Goal: Transaction & Acquisition: Purchase product/service

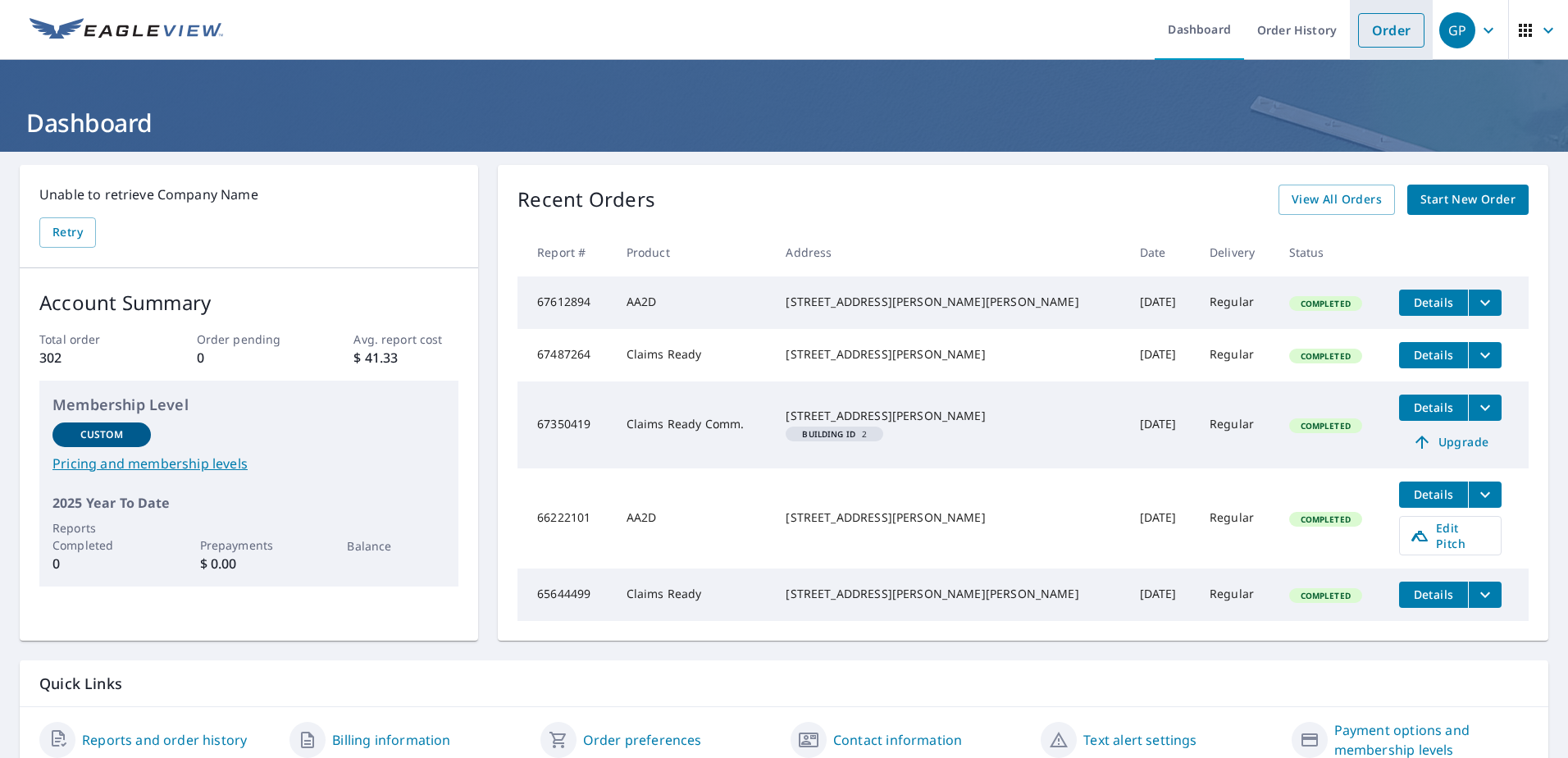
click at [1376, 23] on link "Order" at bounding box center [1391, 30] width 66 height 35
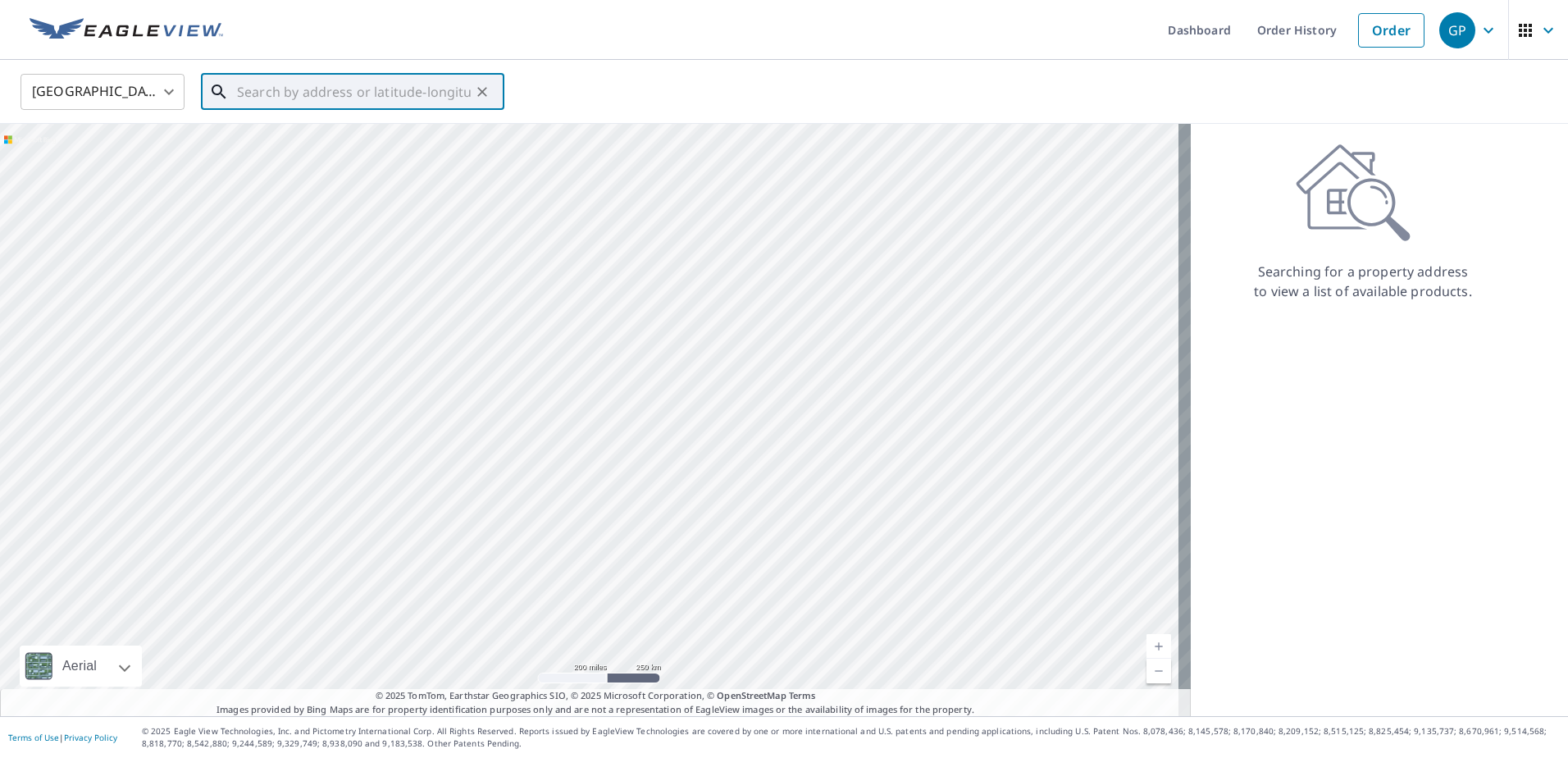
click at [267, 103] on input "text" at bounding box center [354, 92] width 234 height 46
click at [274, 82] on input "text" at bounding box center [354, 92] width 234 height 46
click at [273, 123] on li "[STREET_ADDRESS]" at bounding box center [353, 156] width 303 height 72
type input "[STREET_ADDRESS]"
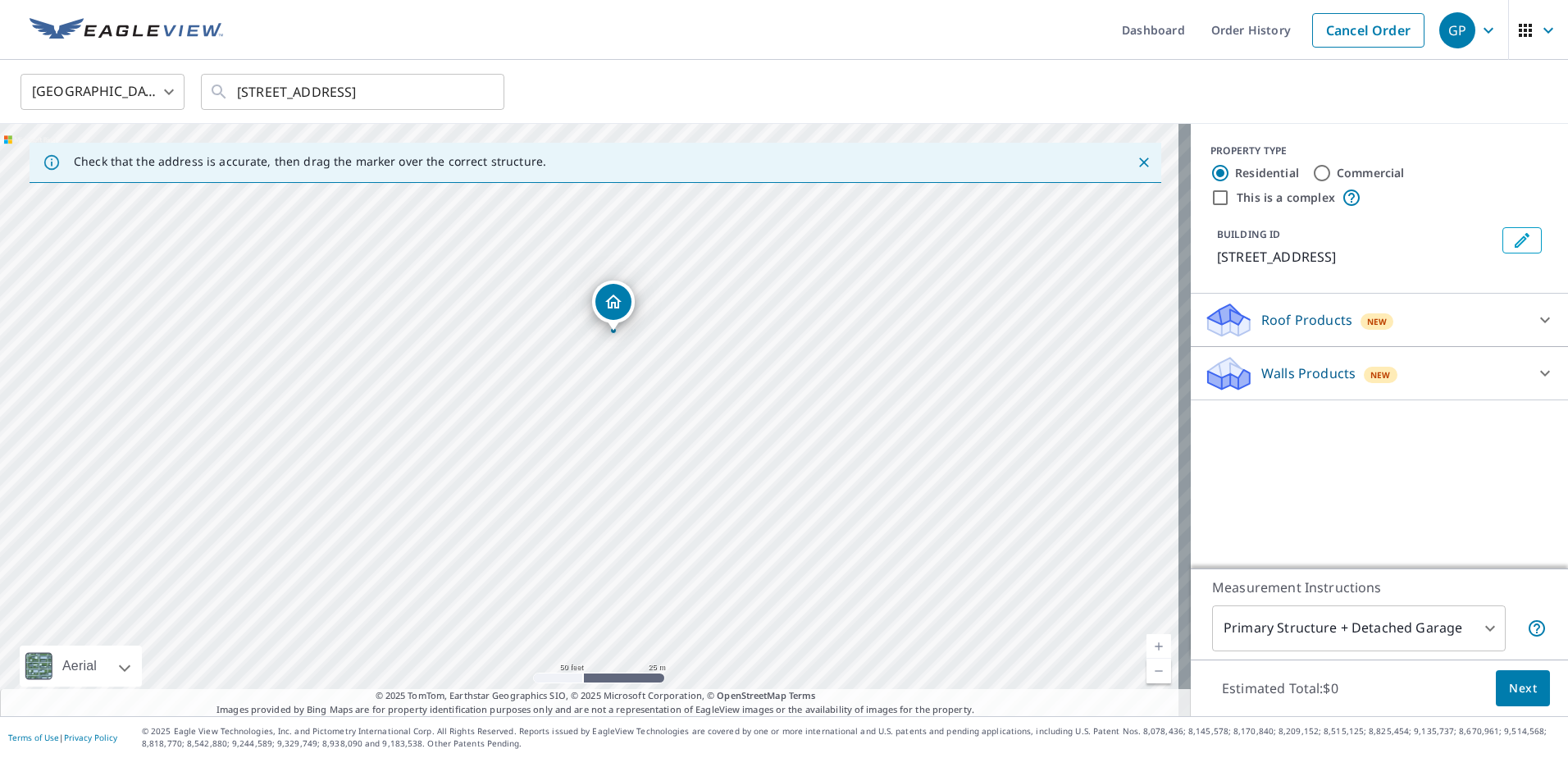
drag, startPoint x: 538, startPoint y: 487, endPoint x: 786, endPoint y: 520, distance: 250.2
click at [786, 520] on div "[STREET_ADDRESS]" at bounding box center [595, 419] width 1190 height 592
drag, startPoint x: 614, startPoint y: 453, endPoint x: 589, endPoint y: 547, distance: 97.3
click at [589, 547] on div "[STREET_ADDRESS]" at bounding box center [595, 419] width 1190 height 592
drag, startPoint x: 636, startPoint y: 440, endPoint x: 687, endPoint y: 619, distance: 186.1
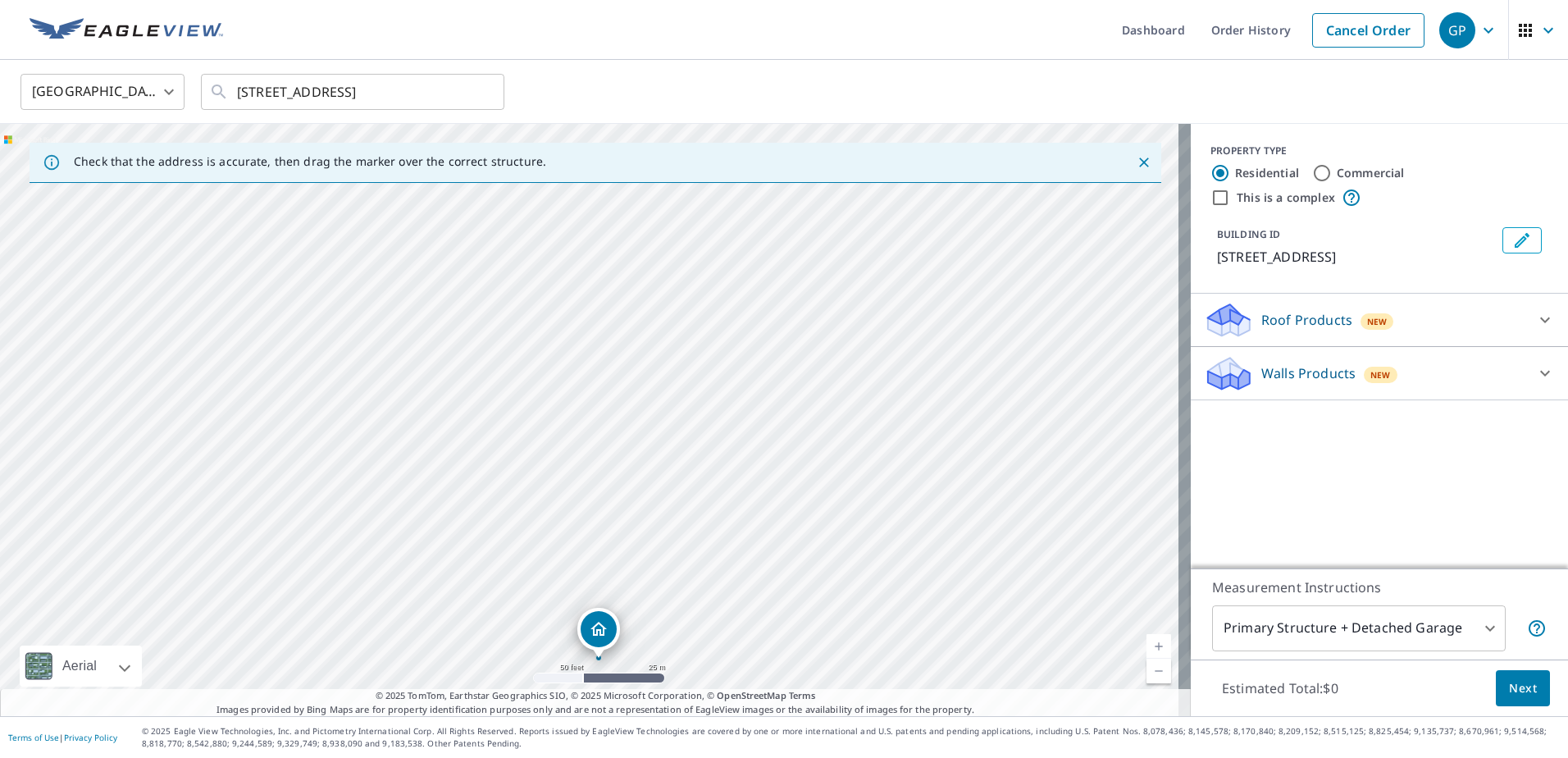
click at [687, 619] on div "[STREET_ADDRESS]" at bounding box center [595, 419] width 1190 height 592
drag, startPoint x: 500, startPoint y: 529, endPoint x: 587, endPoint y: 425, distance: 135.6
click at [587, 425] on div "[STREET_ADDRESS]" at bounding box center [595, 419] width 1190 height 592
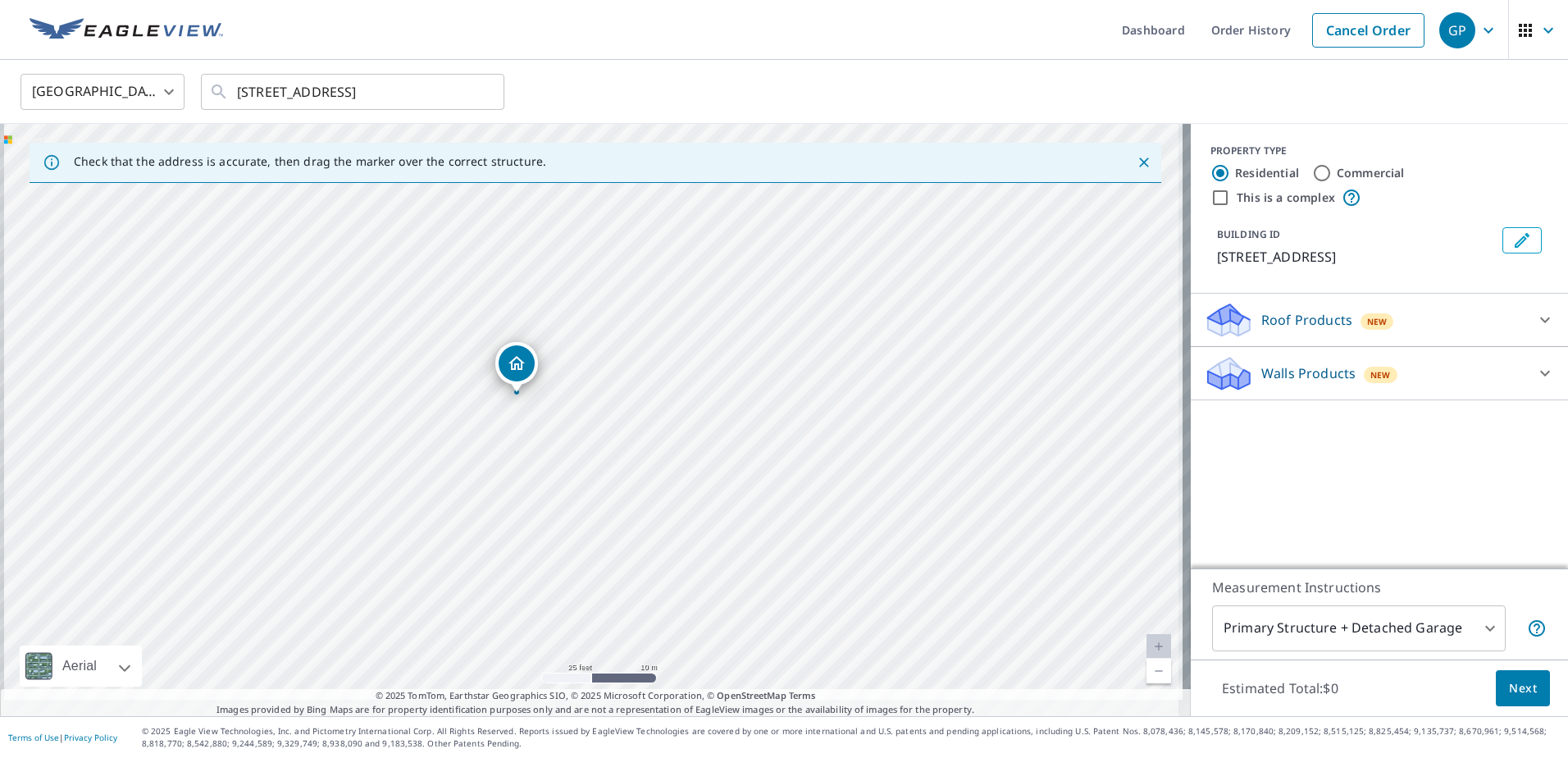
drag, startPoint x: 616, startPoint y: 490, endPoint x: 640, endPoint y: 413, distance: 80.7
click at [640, 413] on div "[STREET_ADDRESS]" at bounding box center [595, 419] width 1190 height 592
click at [1305, 330] on p "Roof Products" at bounding box center [1307, 320] width 91 height 20
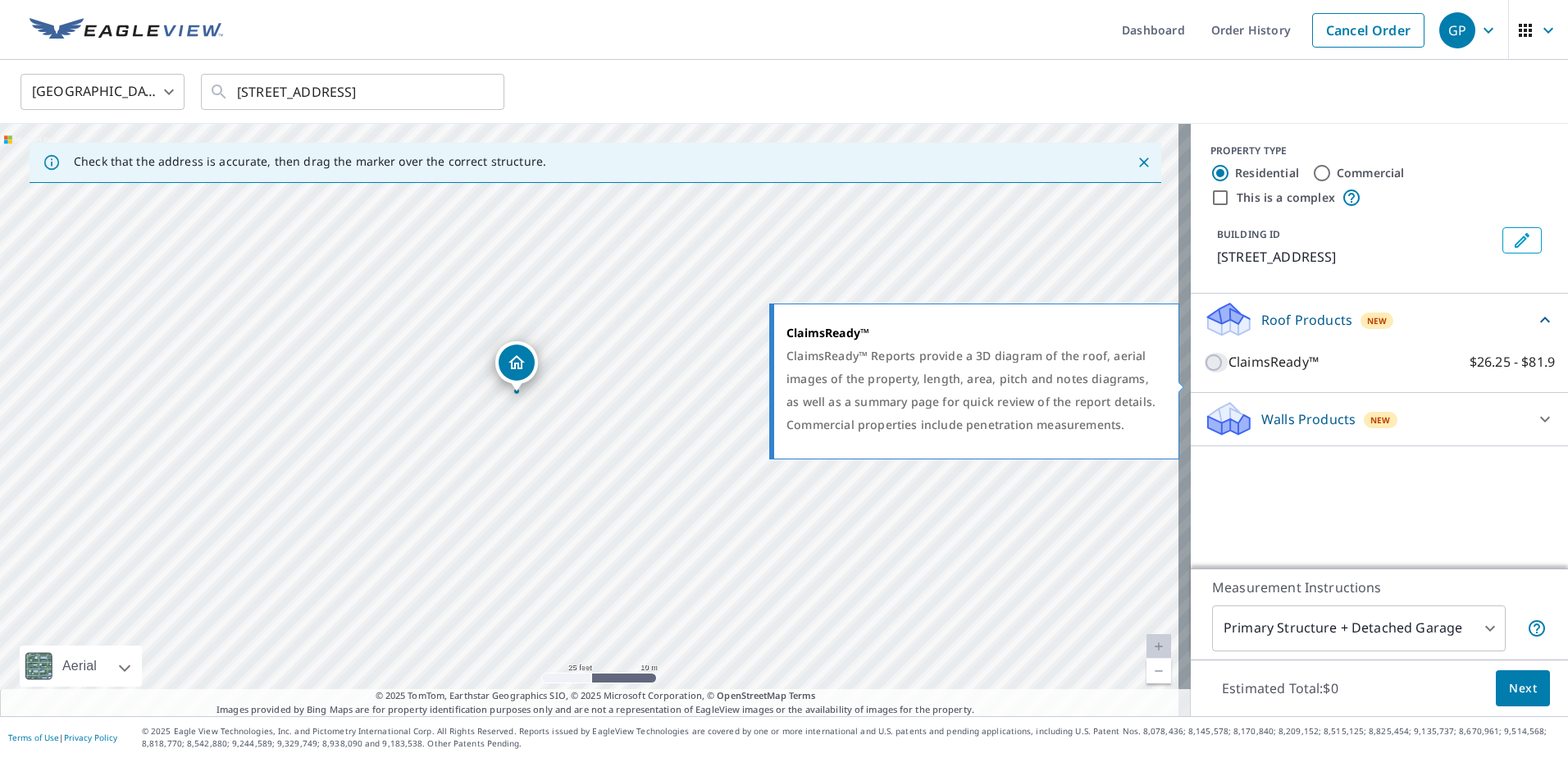
click at [1204, 373] on input "ClaimsReady™ $26.25 - $81.9" at bounding box center [1216, 363] width 25 height 20
checkbox input "true"
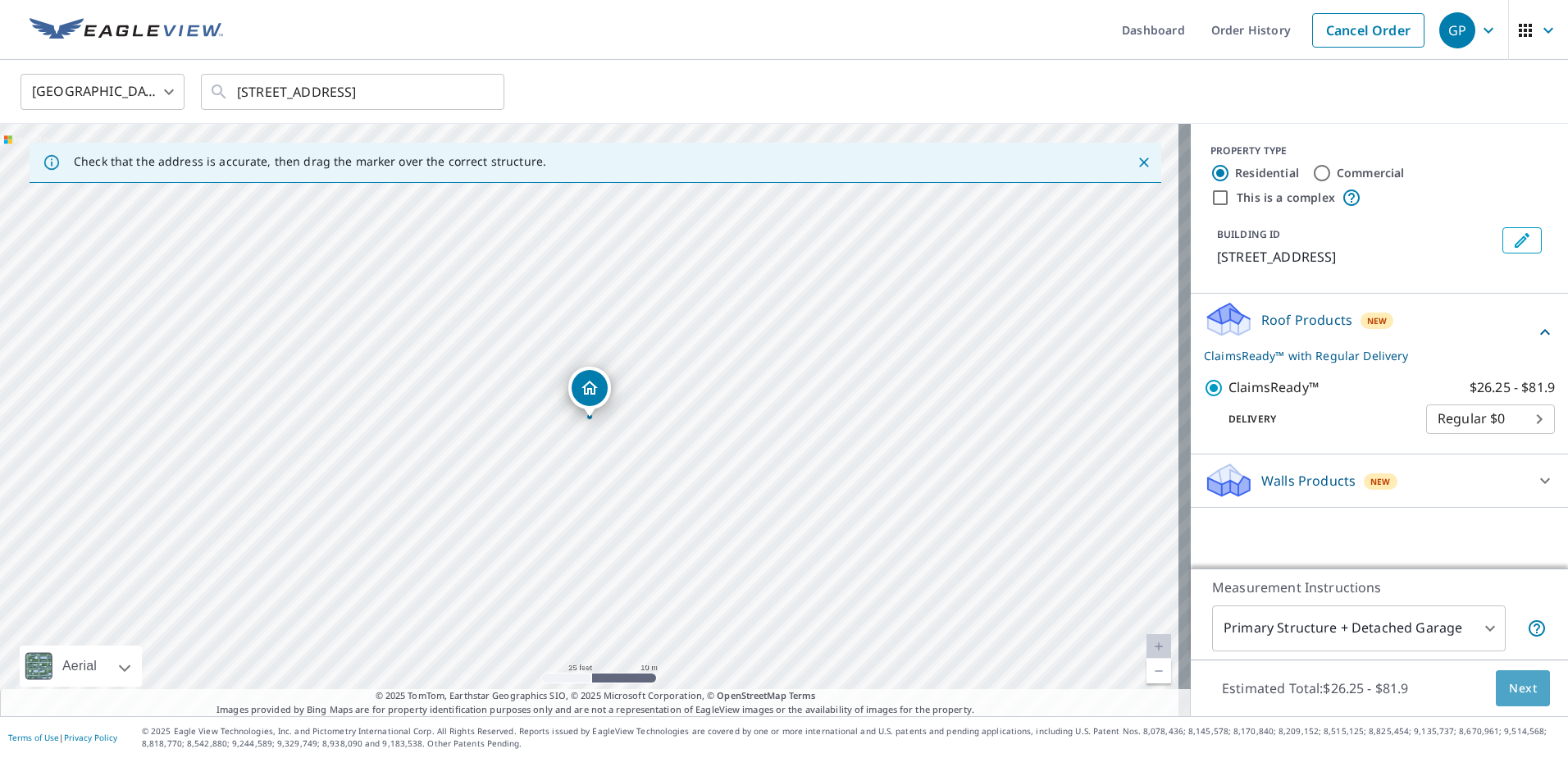
click at [1517, 691] on span "Next" at bounding box center [1522, 688] width 28 height 21
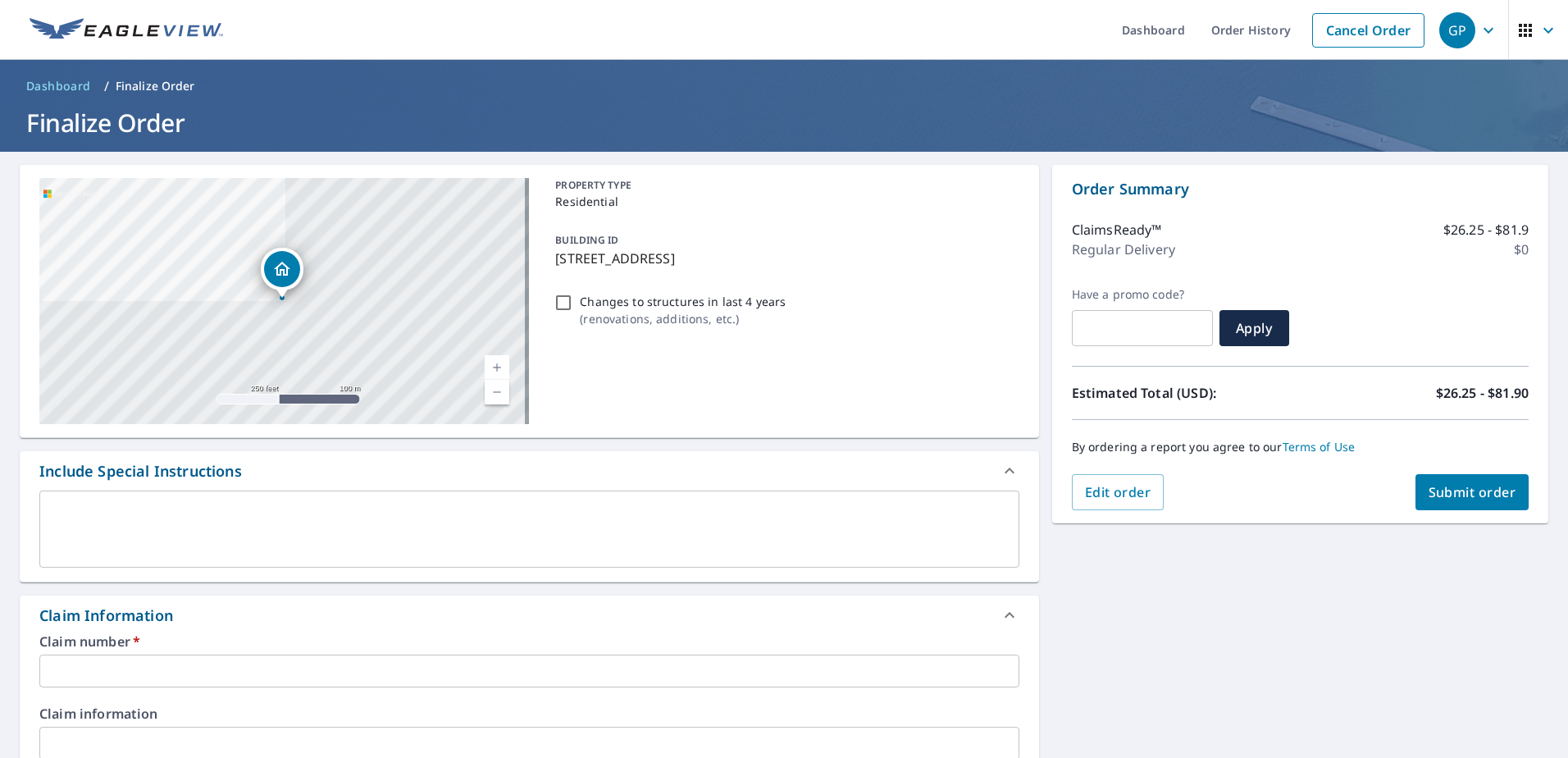
click at [70, 677] on input "text" at bounding box center [529, 670] width 980 height 33
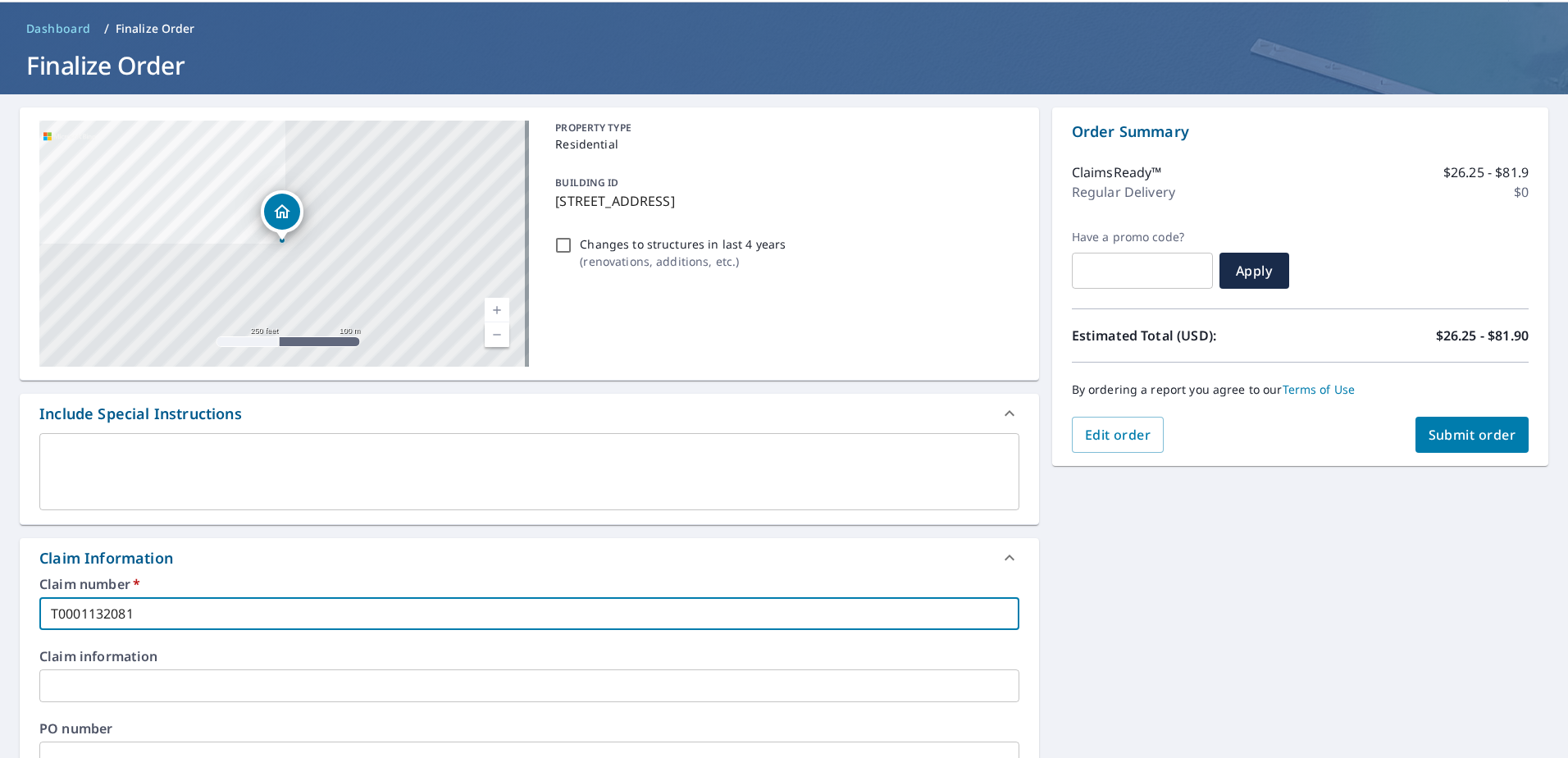
scroll to position [163, 0]
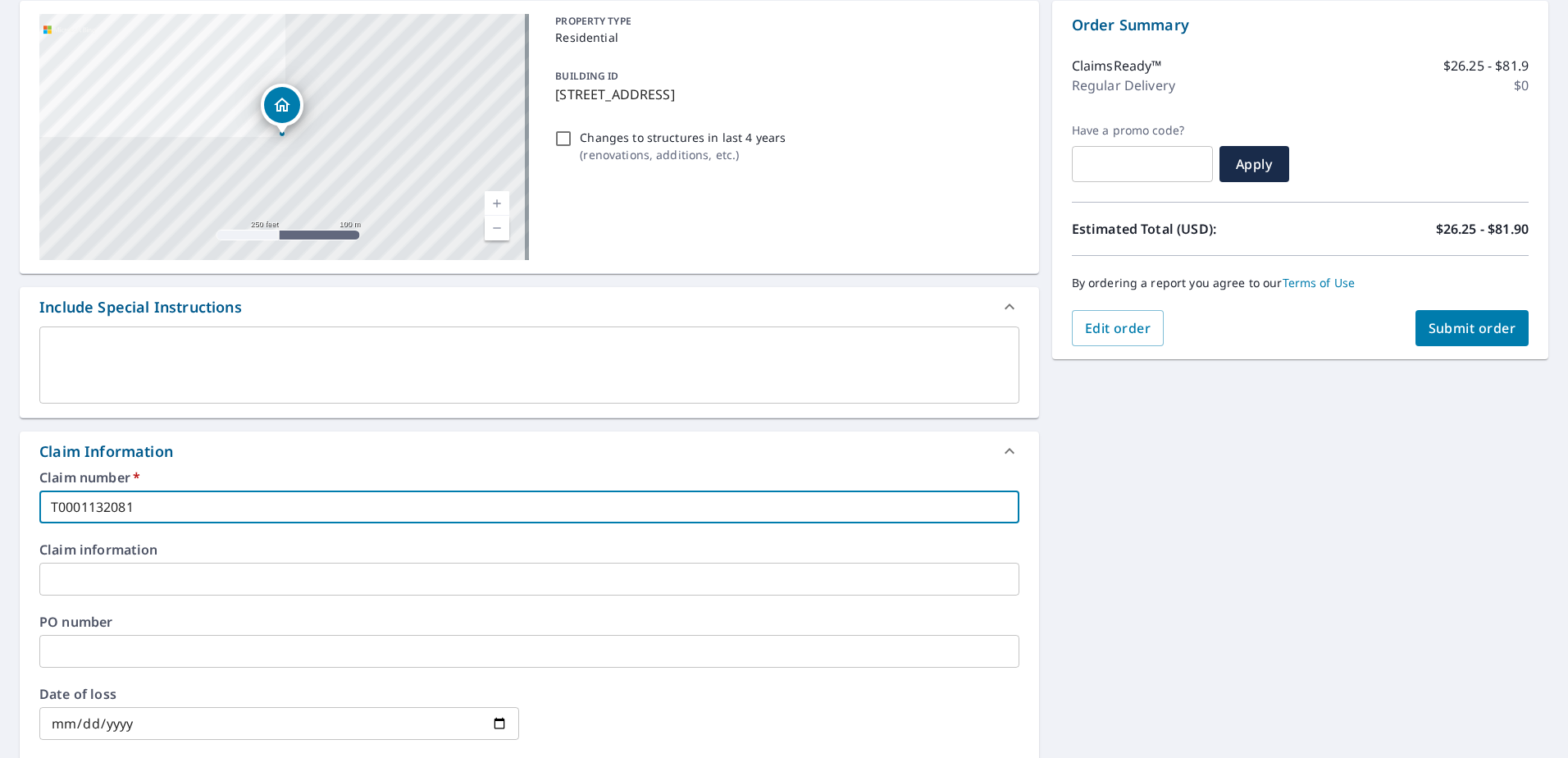
type input "T0001132081"
click at [131, 589] on input "text" at bounding box center [529, 579] width 980 height 33
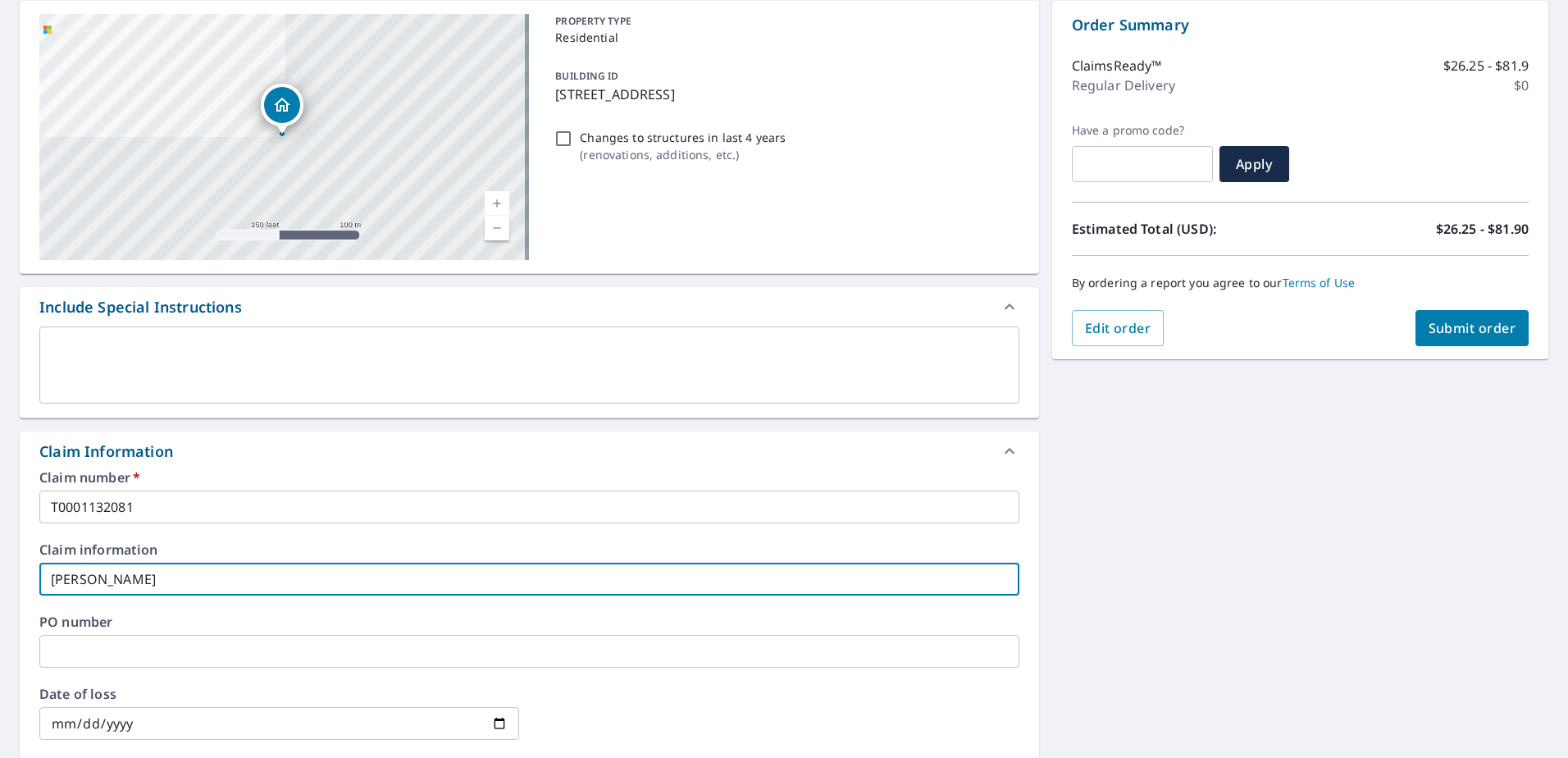
type input "[PERSON_NAME]"
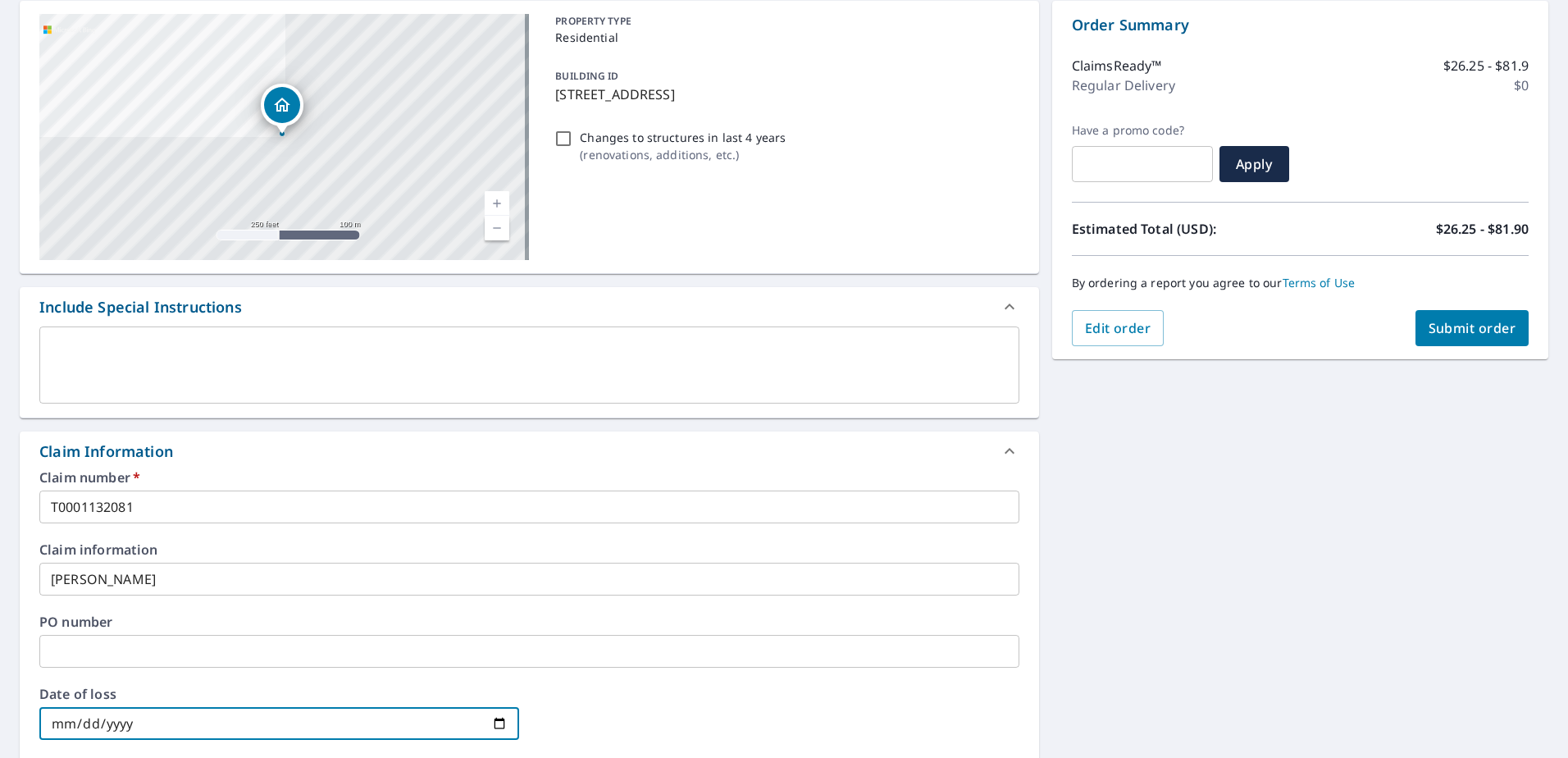
click at [157, 728] on input "date" at bounding box center [280, 722] width 480 height 33
click at [489, 717] on input "date" at bounding box center [280, 722] width 480 height 33
type input "[DATE]"
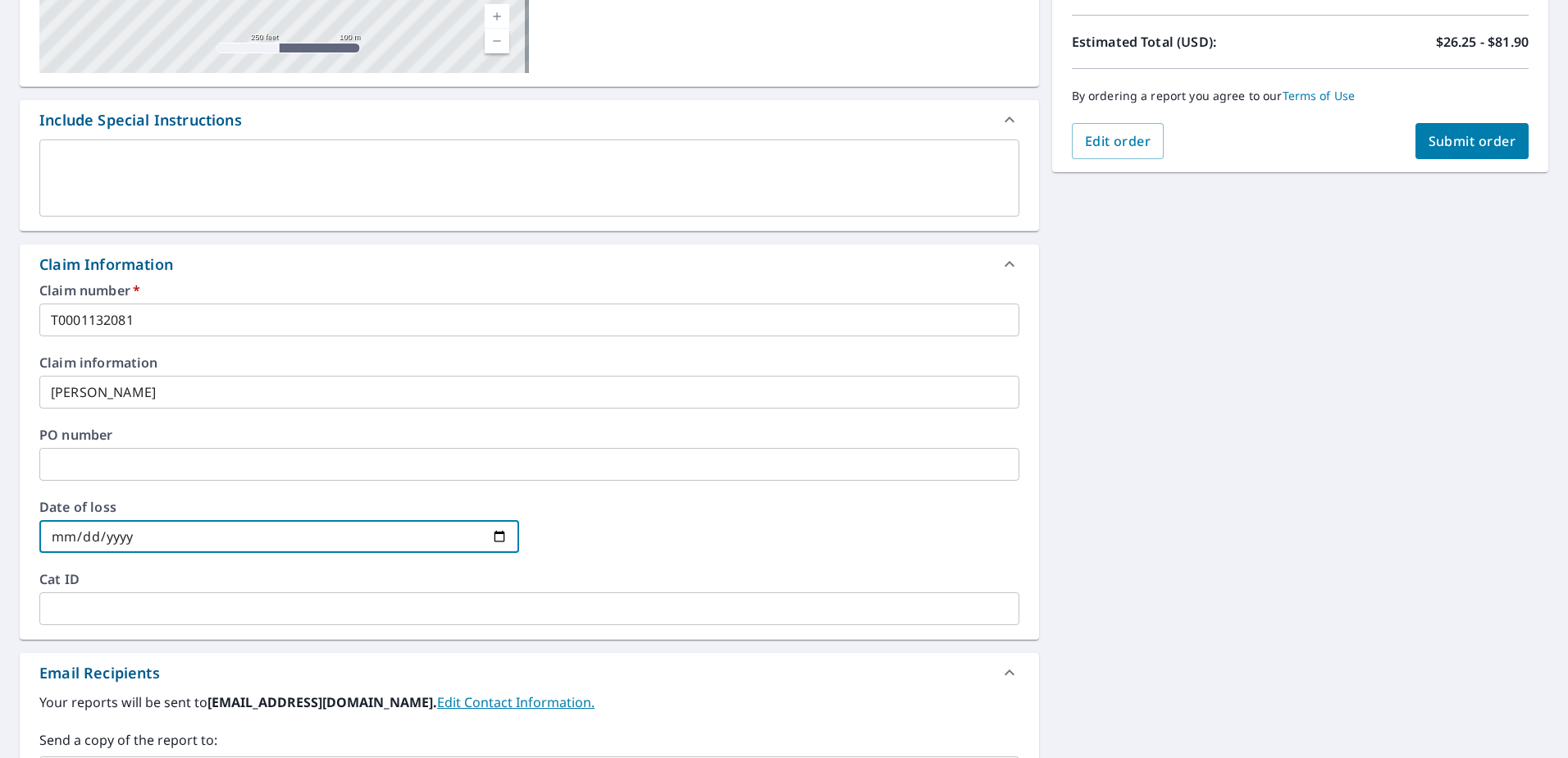
scroll to position [246, 0]
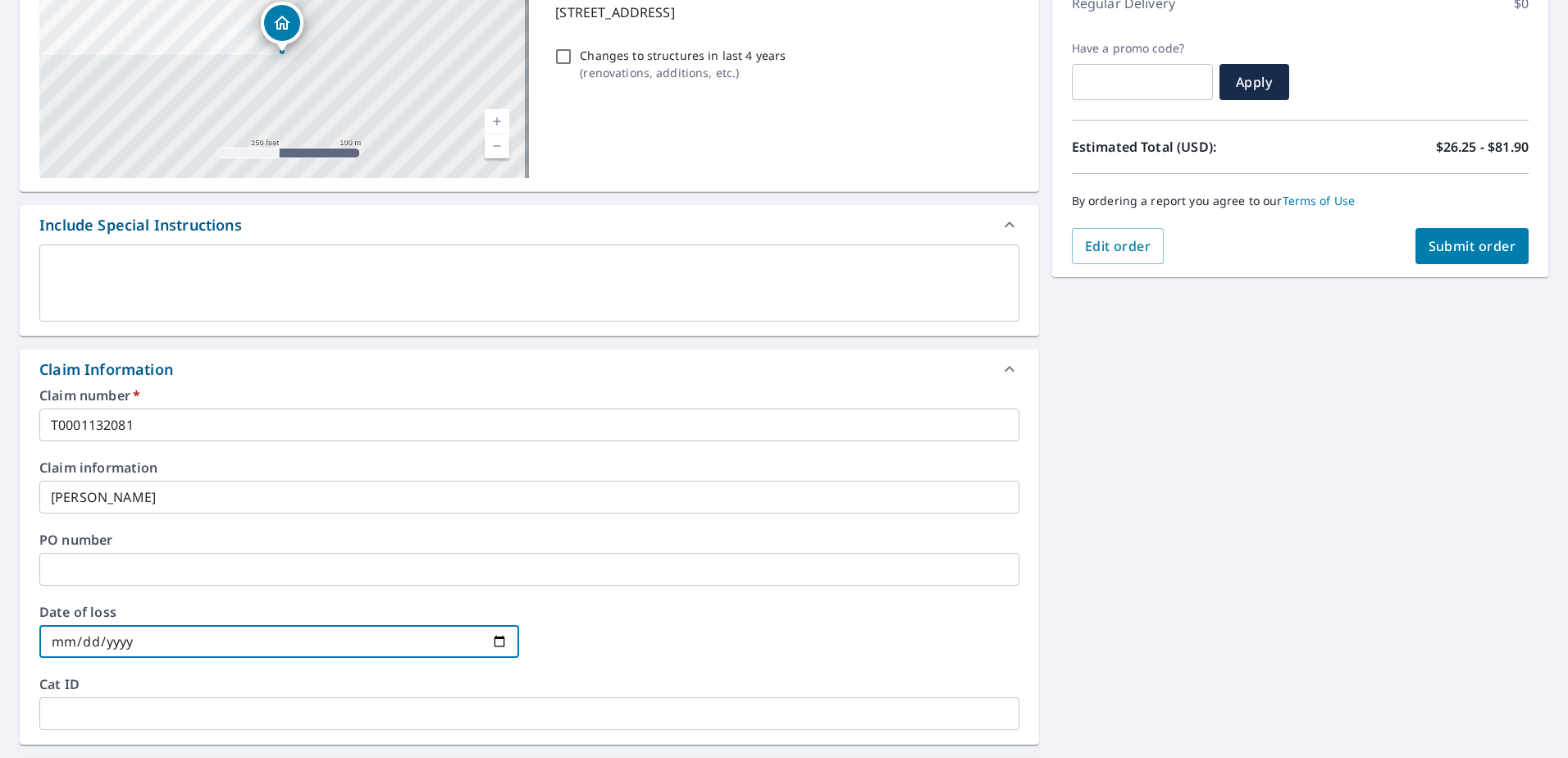
click at [1456, 247] on span "Submit order" at bounding box center [1472, 246] width 88 height 18
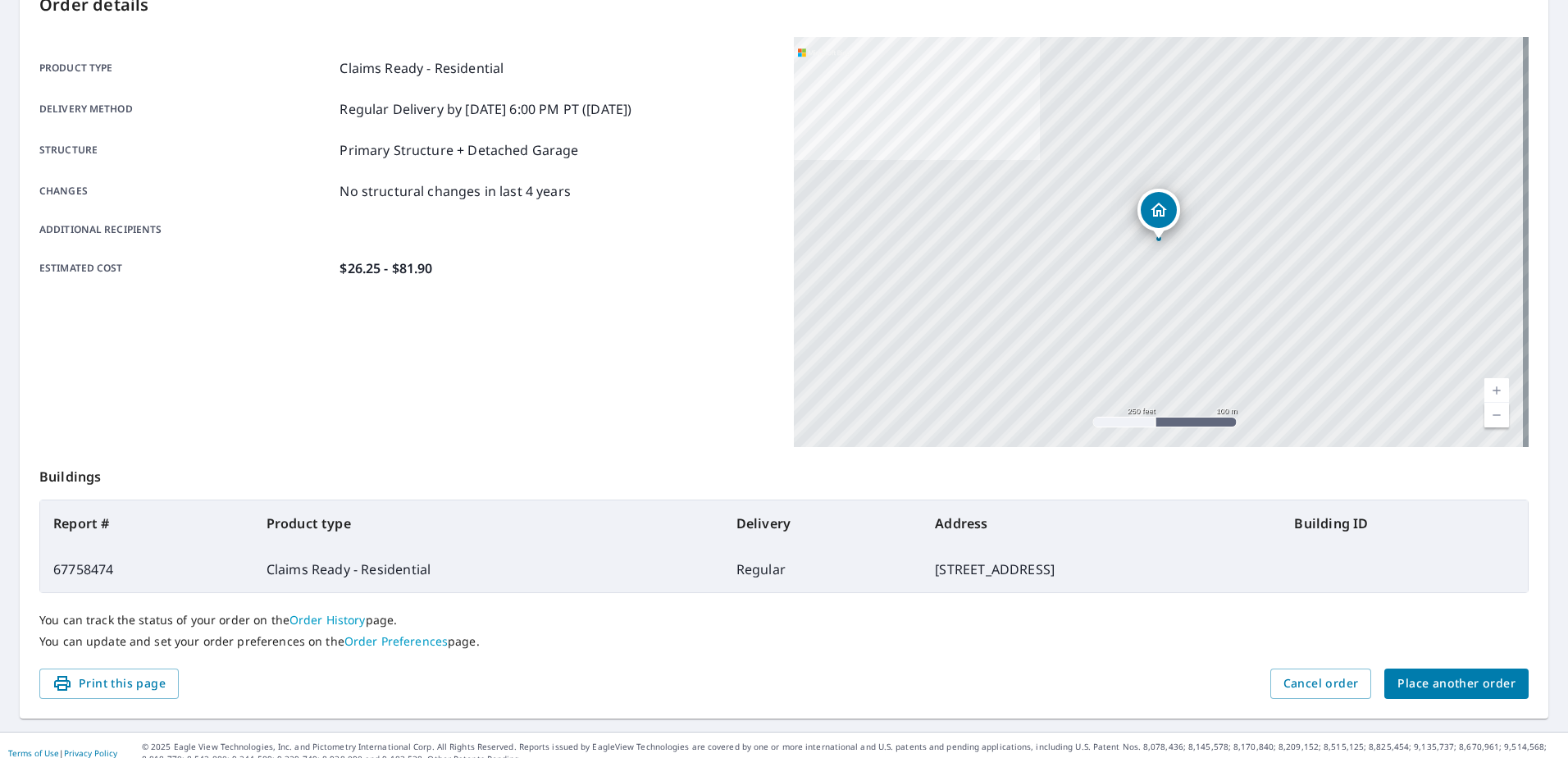
scroll to position [207, 0]
